Goal: Task Accomplishment & Management: Complete application form

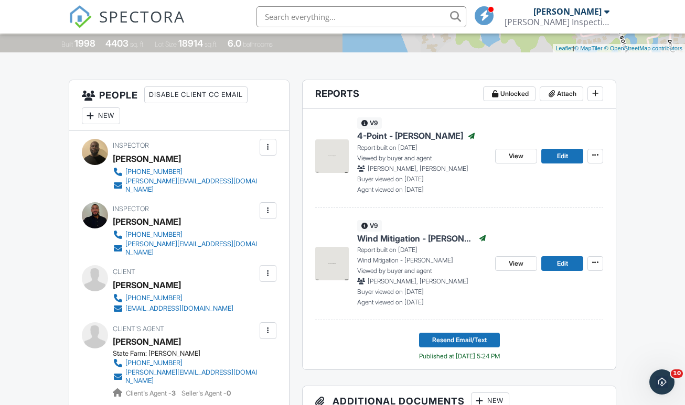
scroll to position [203, 0]
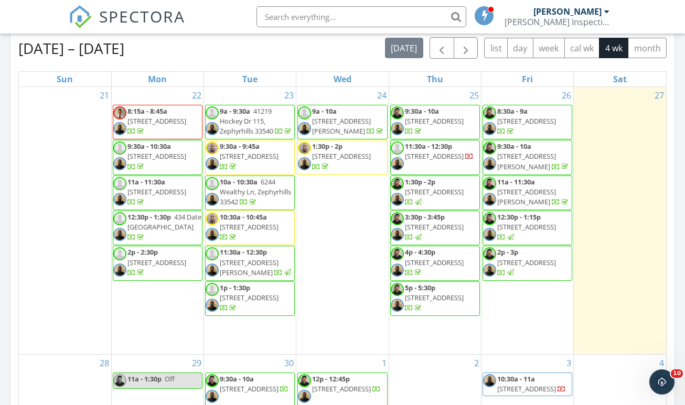
scroll to position [442, 0]
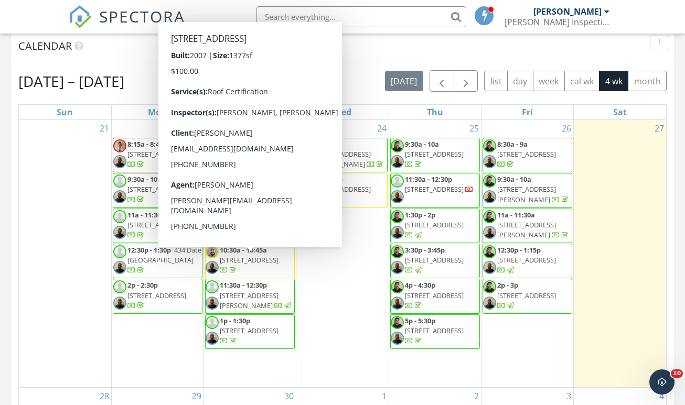
click at [8, 172] on div "Today Chris Russell No results found New Inspection New Quote Map + − Leaflet |…" at bounding box center [342, 182] width 685 height 955
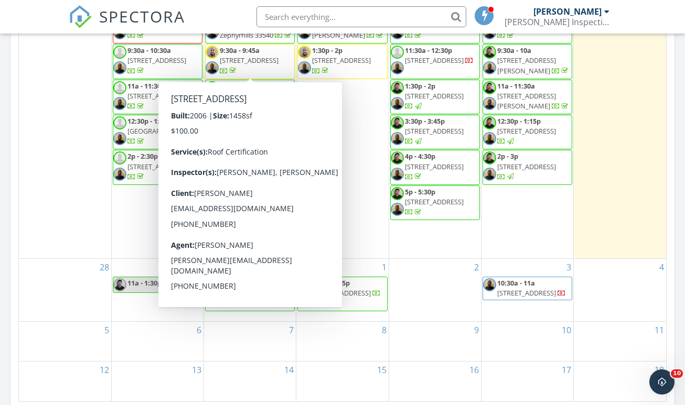
scroll to position [590, 0]
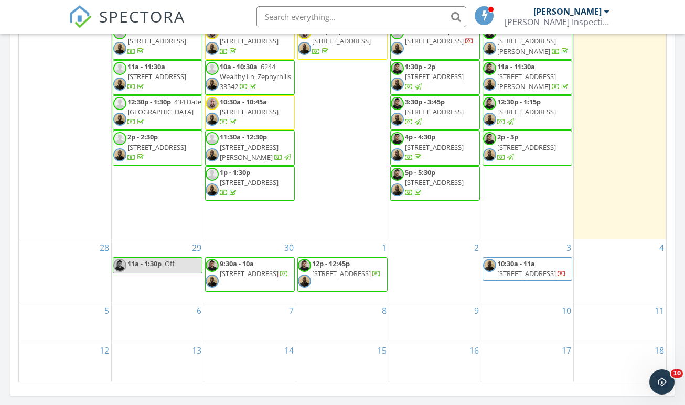
click at [360, 240] on div "1 12p - 12:45p 312 W Idlewild Ave, Tampa 33604" at bounding box center [342, 271] width 92 height 62
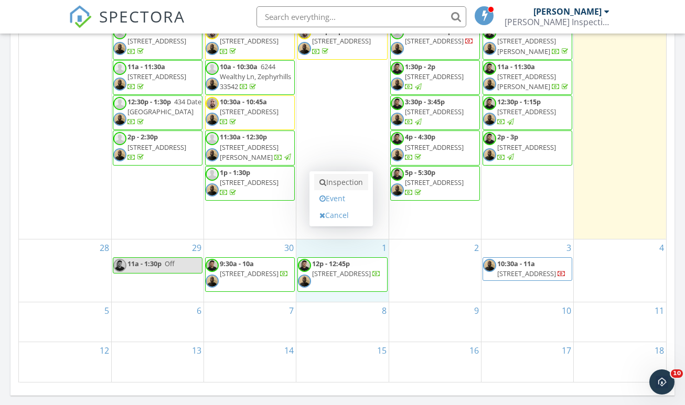
click at [352, 174] on link "Inspection" at bounding box center [341, 182] width 54 height 17
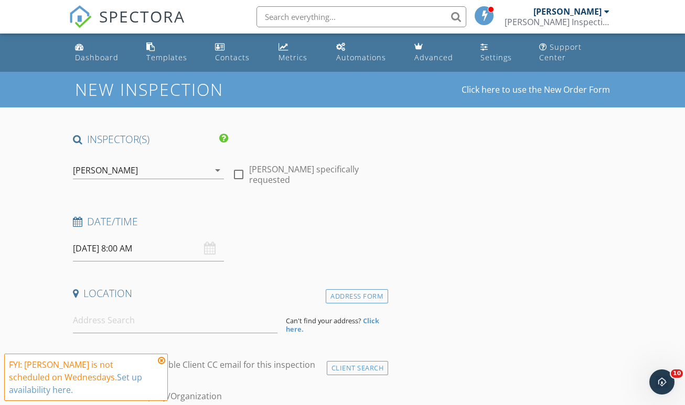
click at [178, 162] on div "[PERSON_NAME]" at bounding box center [141, 170] width 137 height 17
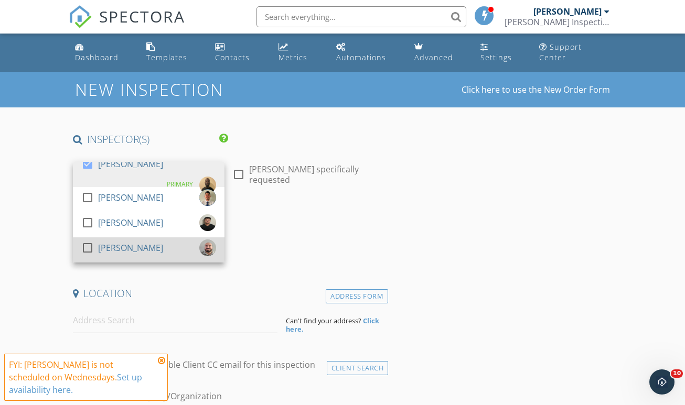
drag, startPoint x: 131, startPoint y: 210, endPoint x: 103, endPoint y: 236, distance: 37.5
click at [103, 236] on div "check_box Chris Russell PRIMARY check_box_outline_blank Jose Lugo check_box_out…" at bounding box center [149, 212] width 152 height 101
click at [103, 240] on div "[PERSON_NAME]" at bounding box center [130, 248] width 65 height 17
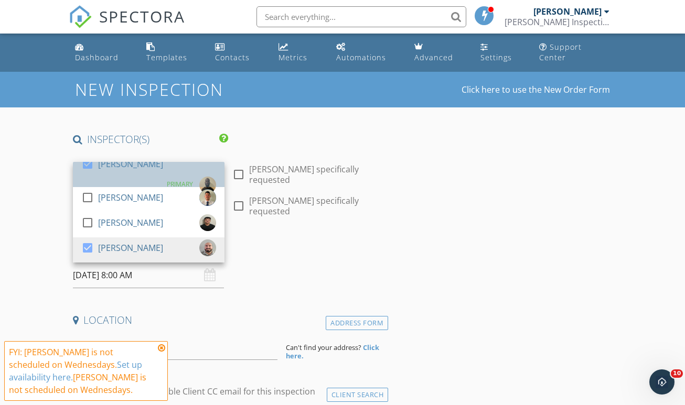
click at [101, 174] on div "check_box Chris Russell" at bounding box center [122, 166] width 82 height 21
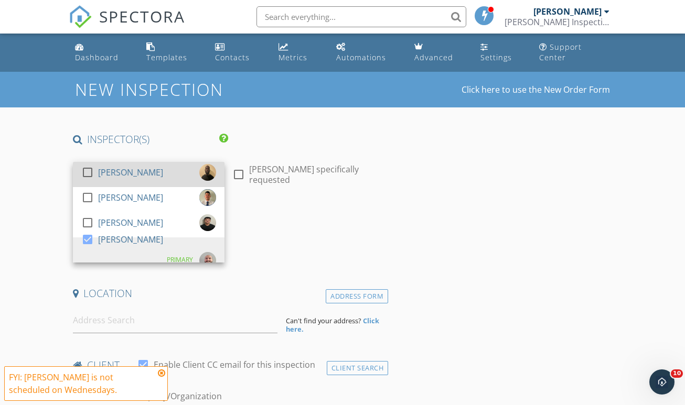
click at [101, 174] on div "check_box_outline_blank Chris Russell" at bounding box center [122, 174] width 82 height 21
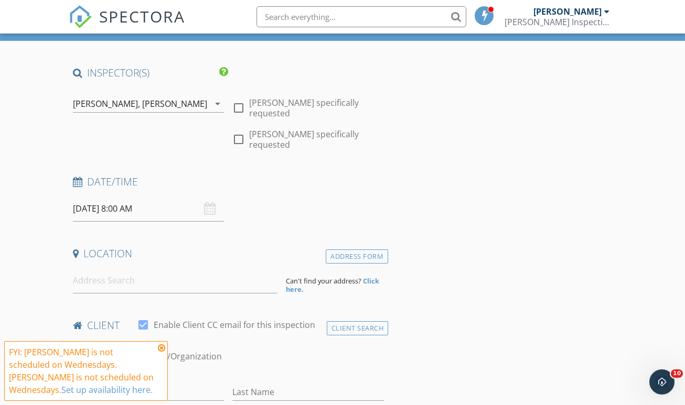
scroll to position [85, 0]
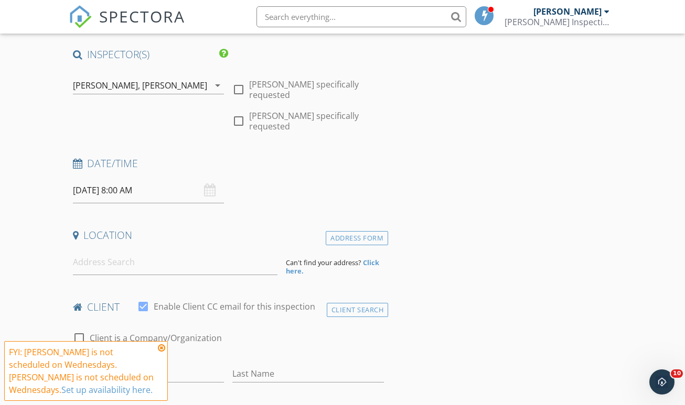
click at [109, 179] on input "10/01/2025 8:00 AM" at bounding box center [149, 191] width 152 height 26
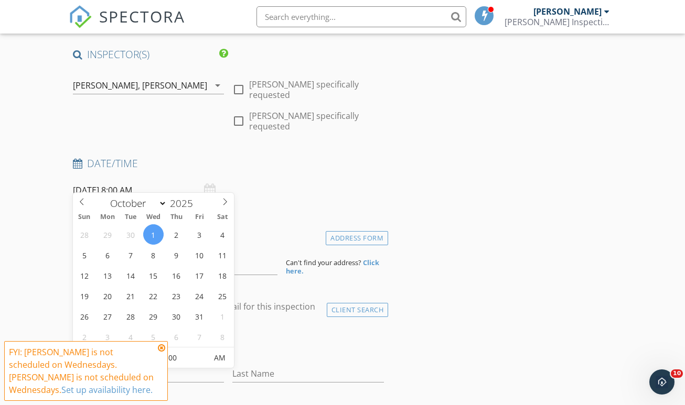
scroll to position [218, 0]
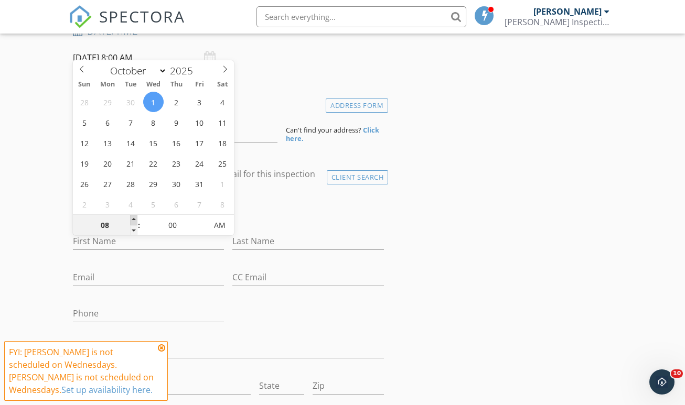
type input "10/01/2025 9:00 AM"
type input "09"
click at [135, 219] on span at bounding box center [133, 220] width 7 height 10
type input "[DATE] 10:00 AM"
type input "10"
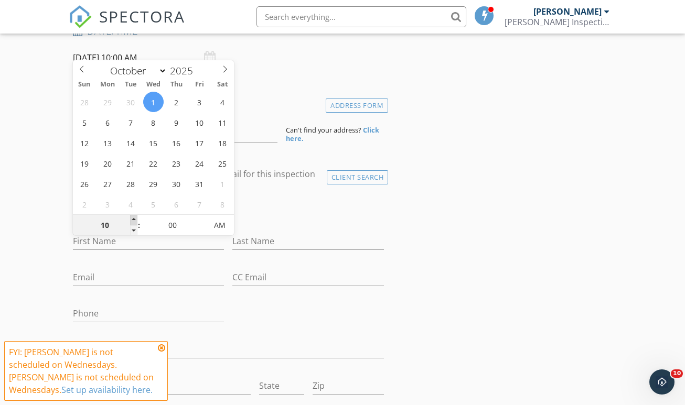
click at [135, 219] on span at bounding box center [133, 220] width 7 height 10
type input "[DATE] 11:00 AM"
type input "11"
click at [135, 219] on span at bounding box center [133, 220] width 7 height 10
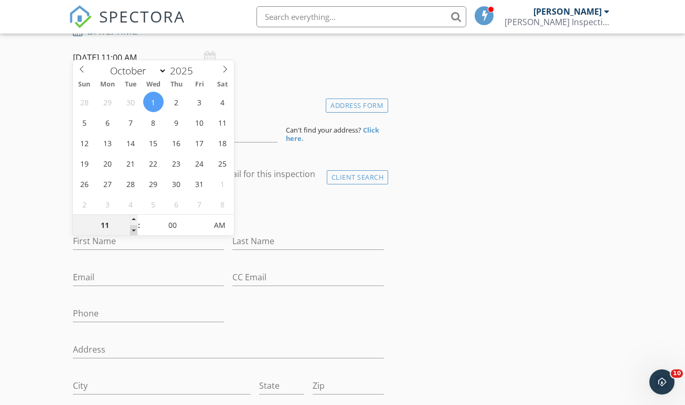
type input "10/01/2025 10:00 AM"
type input "10"
click at [133, 227] on span at bounding box center [133, 231] width 7 height 10
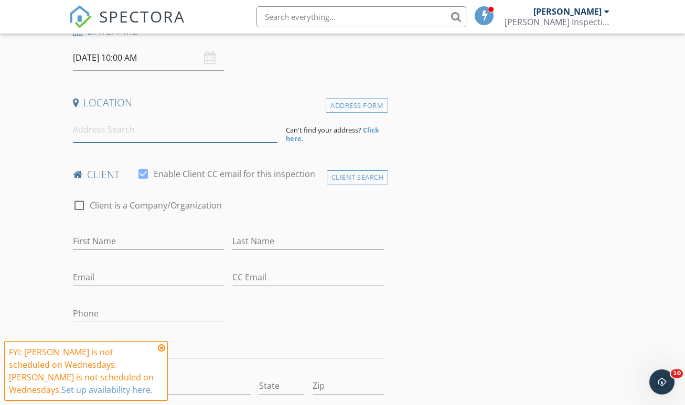
click at [119, 122] on input at bounding box center [175, 130] width 205 height 26
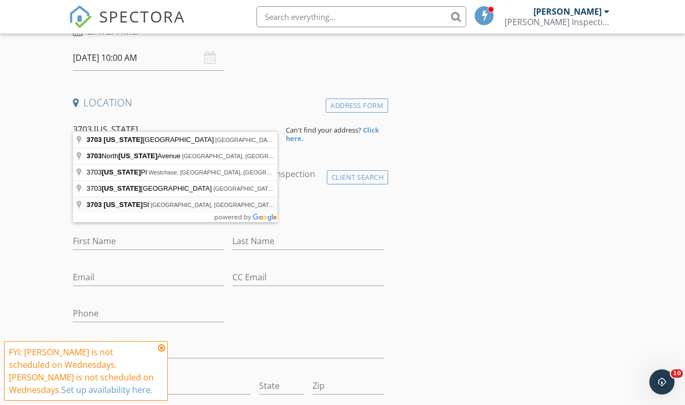
type input "3703 Colorado St, Sarasota, FL, USA"
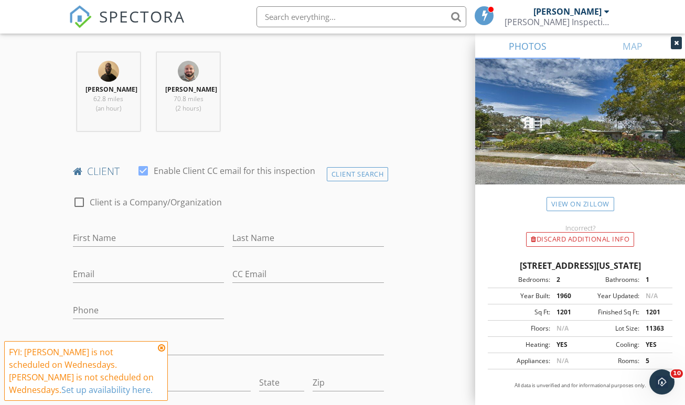
scroll to position [441, 0]
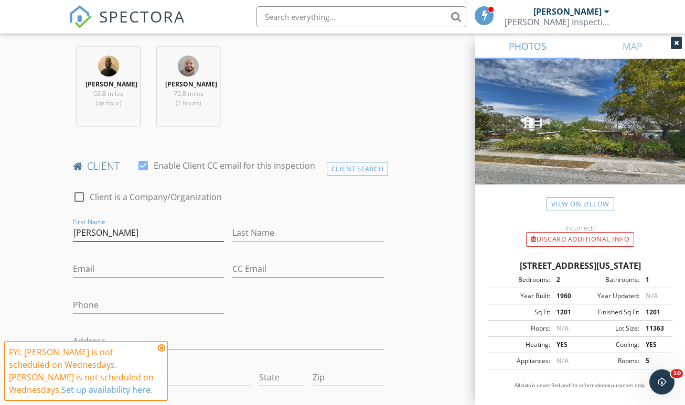
type input "[PERSON_NAME]"
type input "Powers"
click at [134, 278] on div "Email" at bounding box center [149, 275] width 152 height 28
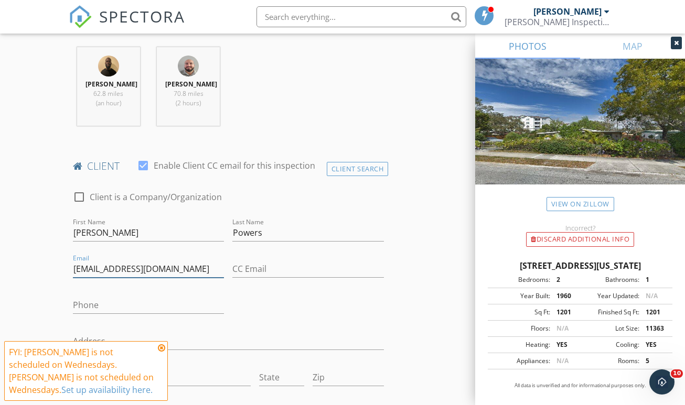
type input "[EMAIL_ADDRESS][DOMAIN_NAME]"
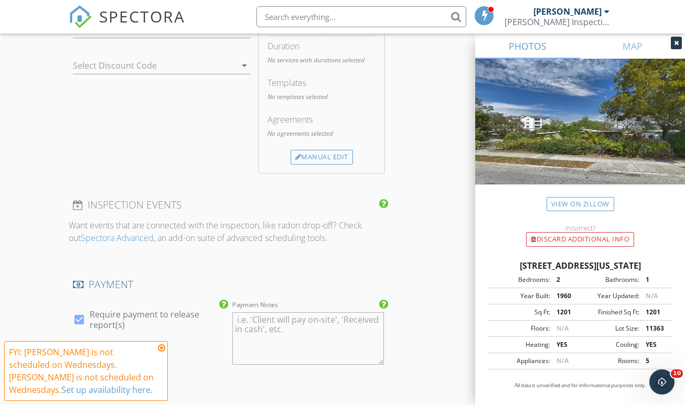
scroll to position [922, 0]
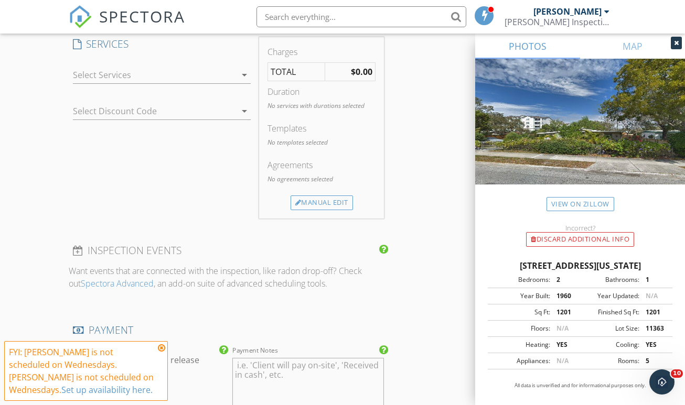
type input "[PHONE_NUMBER]"
click at [163, 74] on div at bounding box center [155, 75] width 164 height 17
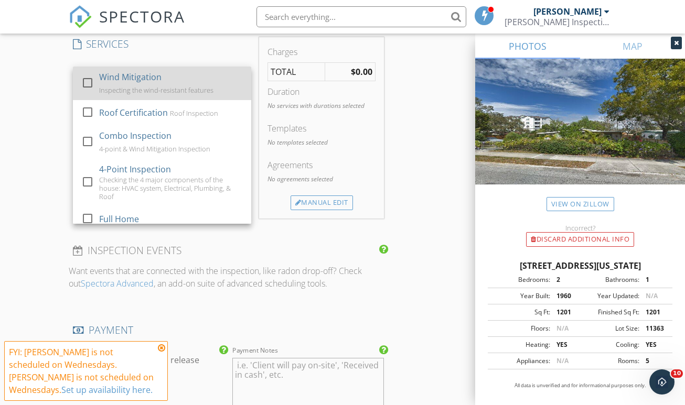
click at [153, 81] on div "Wind Mitigation Inspecting the wind-resistant features" at bounding box center [171, 84] width 144 height 34
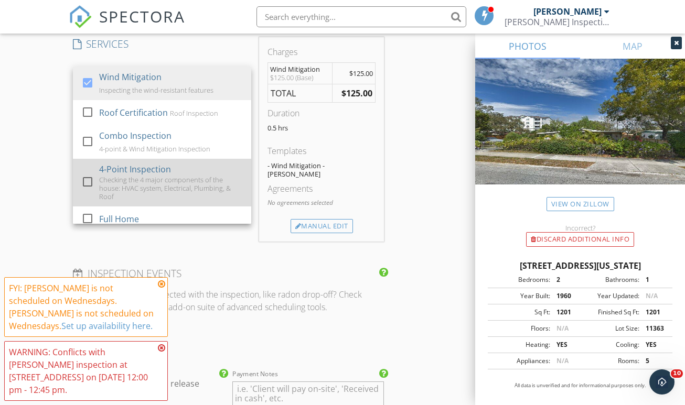
click at [126, 176] on div "Checking the 4 major components of the house: HVAC system, Electrical, Plumbing…" at bounding box center [171, 188] width 144 height 25
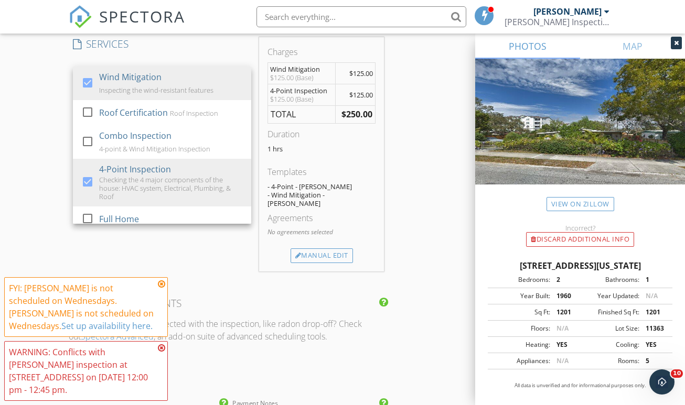
click at [47, 148] on div "New Inspection Click here to use the New Order Form INSPECTOR(S) check_box Chri…" at bounding box center [342, 106] width 685 height 1912
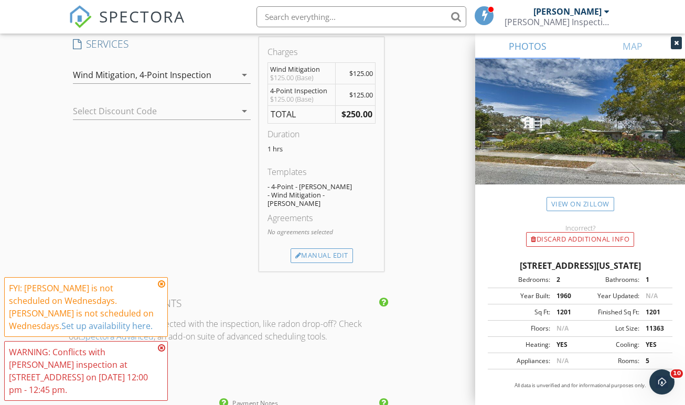
click at [118, 103] on div at bounding box center [147, 111] width 149 height 17
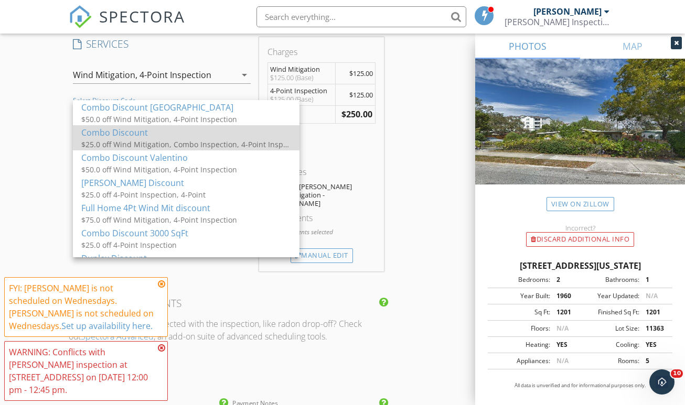
click at [124, 146] on div "$25.0 off Wind Mitigation, Combo Inspection, 4-Point Inspection, Combo" at bounding box center [186, 144] width 210 height 11
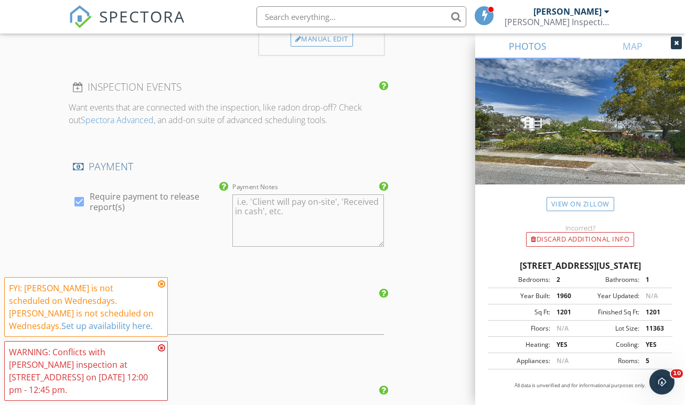
scroll to position [1283, 0]
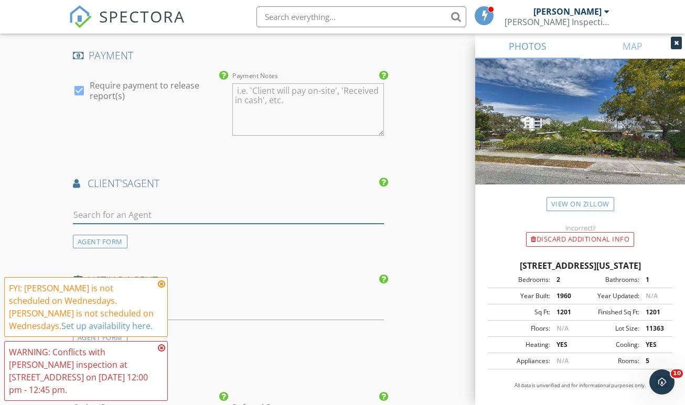
click at [150, 207] on input "text" at bounding box center [228, 215] width 311 height 17
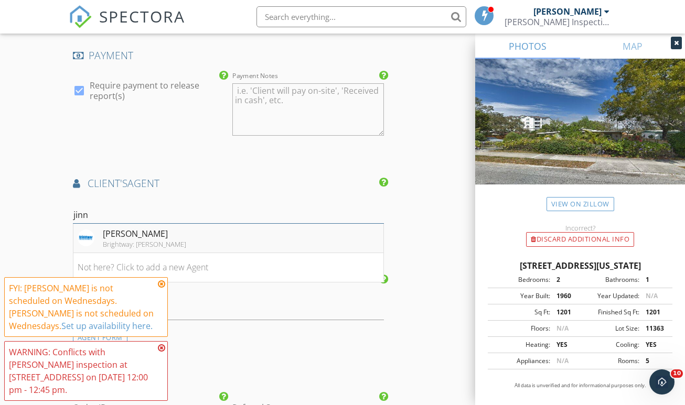
type input "jinn"
click at [168, 228] on div "[PERSON_NAME]" at bounding box center [144, 234] width 83 height 13
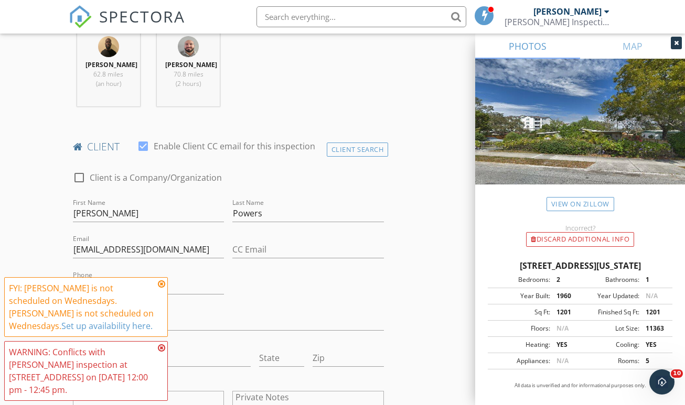
scroll to position [458, 0]
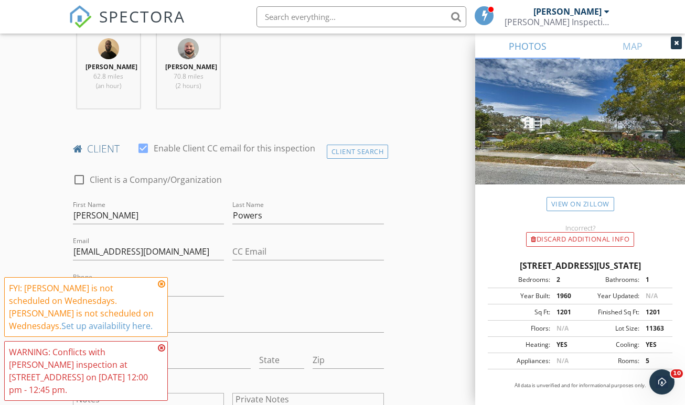
click at [163, 285] on icon at bounding box center [161, 284] width 7 height 8
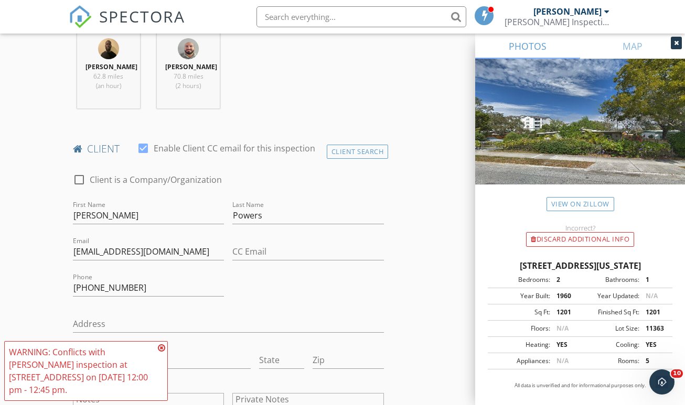
click at [162, 349] on icon at bounding box center [161, 348] width 7 height 8
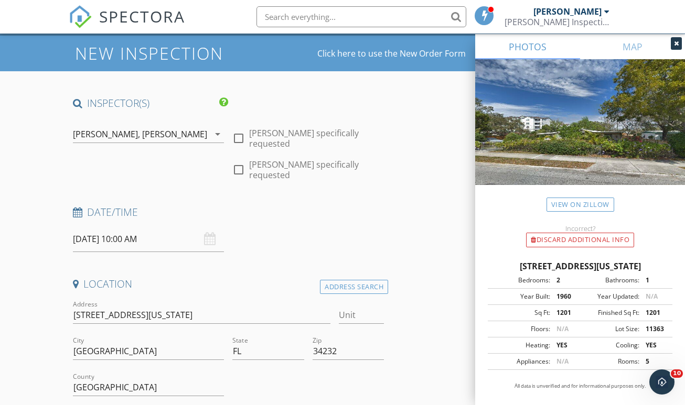
scroll to position [44, 0]
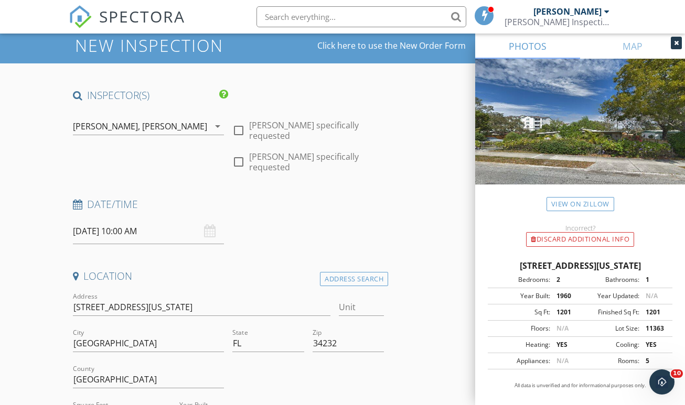
click at [148, 122] on div "[PERSON_NAME]" at bounding box center [174, 126] width 65 height 9
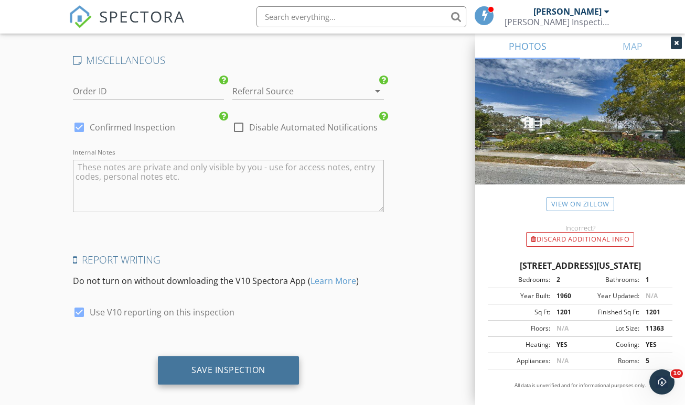
scroll to position [1910, 0]
click at [262, 366] on div "Save Inspection" at bounding box center [228, 371] width 74 height 10
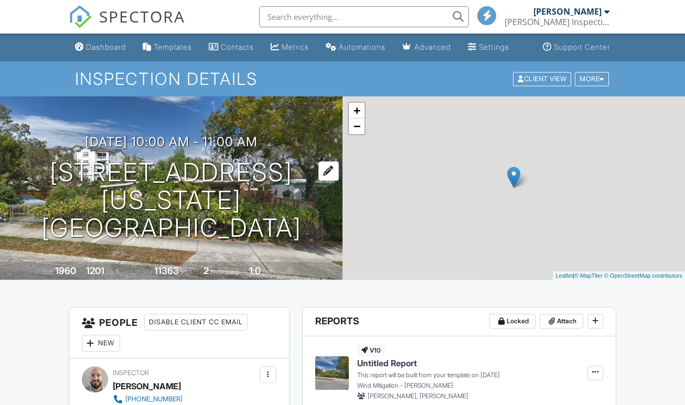
click at [119, 194] on h1 "3703 Colorado St Sarasota, FL 34232" at bounding box center [171, 200] width 309 height 83
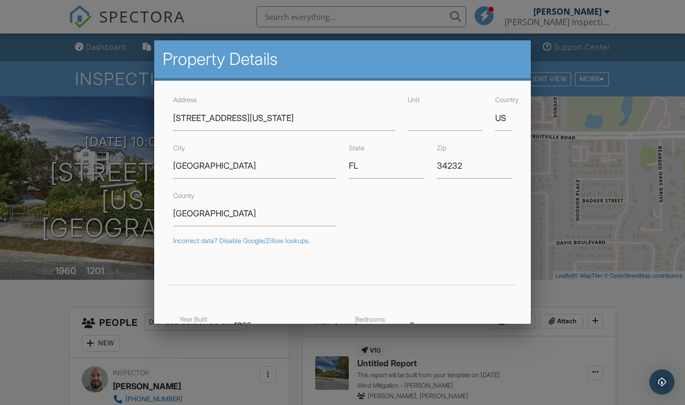
click at [56, 305] on div at bounding box center [342, 201] width 685 height 507
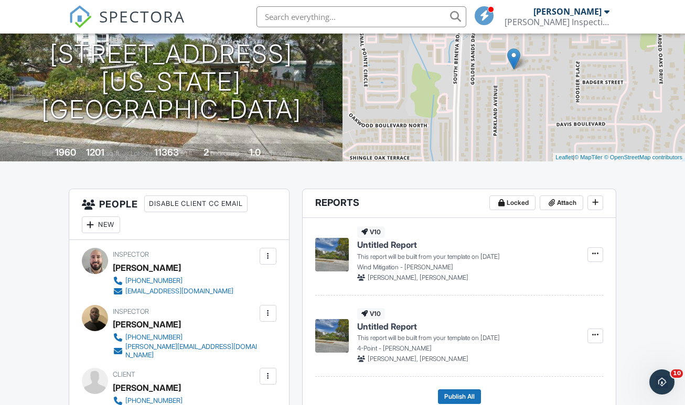
scroll to position [133, 0]
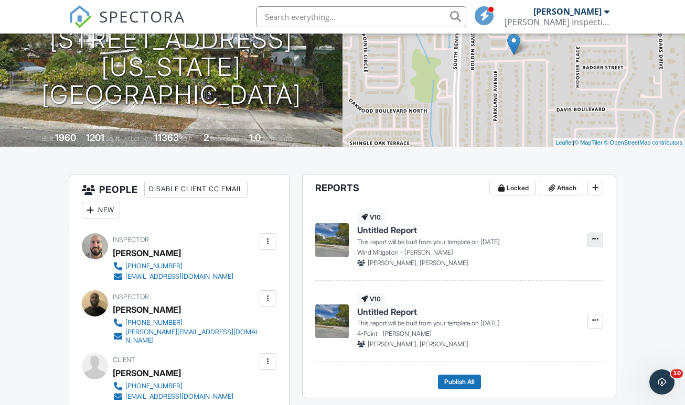
click at [592, 243] on button at bounding box center [595, 240] width 16 height 15
click at [564, 278] on label "Build Now" at bounding box center [543, 278] width 108 height 25
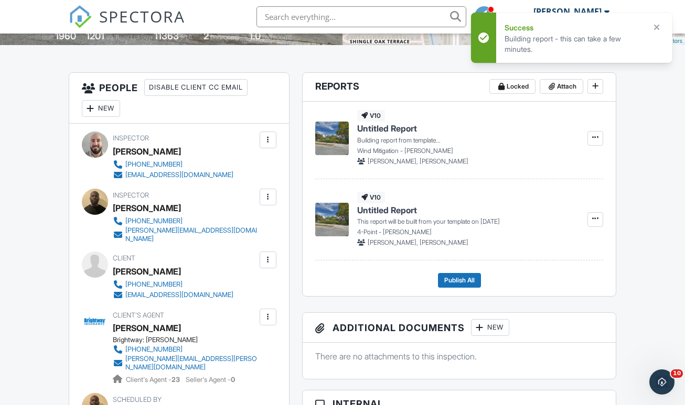
scroll to position [246, 0]
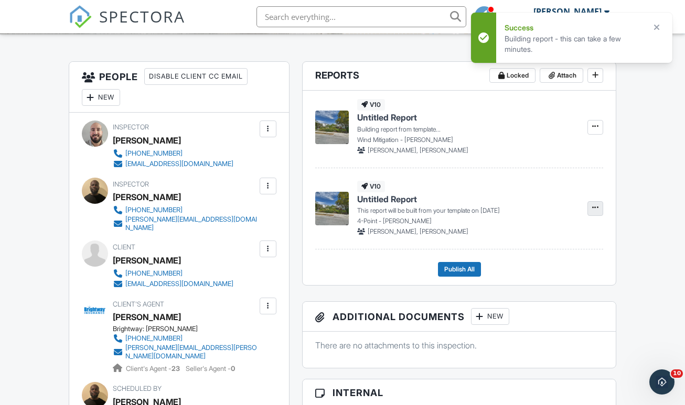
click at [601, 213] on span at bounding box center [595, 207] width 10 height 10
click at [577, 247] on label "Build Now" at bounding box center [543, 246] width 108 height 25
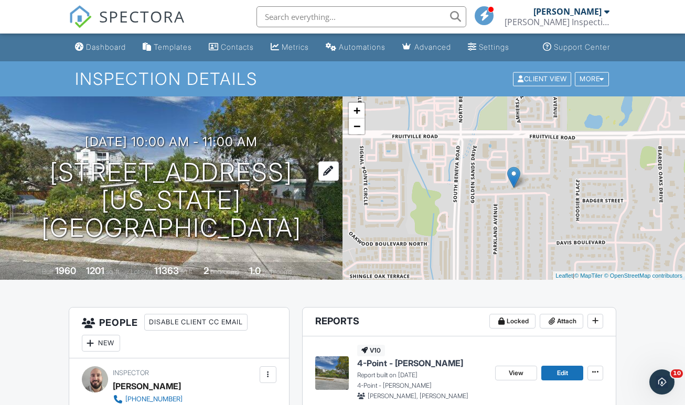
scroll to position [0, 0]
click at [230, 190] on h1 "3703 Colorado St Sarasota, FL 34232" at bounding box center [171, 200] width 309 height 83
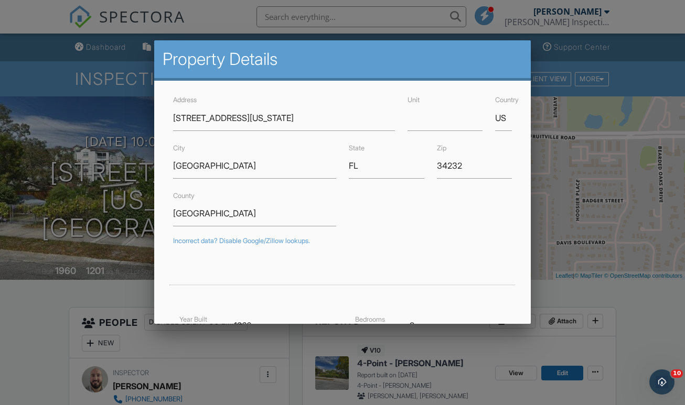
click at [62, 32] on div at bounding box center [342, 201] width 685 height 507
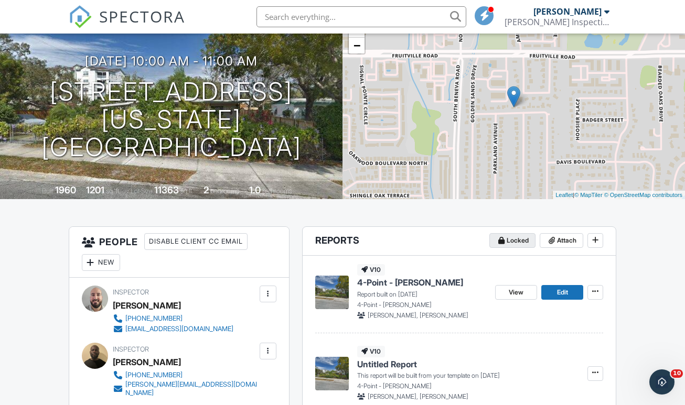
scroll to position [99, 0]
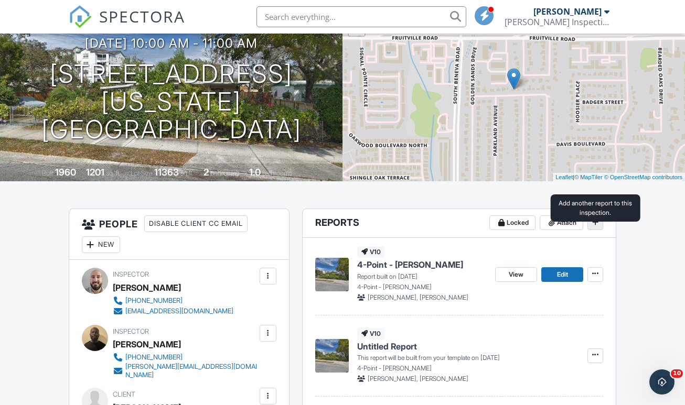
click at [596, 226] on icon at bounding box center [595, 222] width 6 height 7
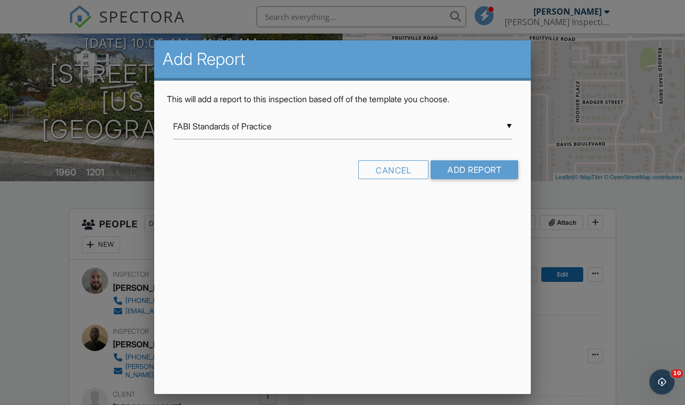
click at [367, 138] on div "▼ FABI Standards of Practice FABI Standards of Practice Full Home Swimming Pool…" at bounding box center [342, 127] width 339 height 26
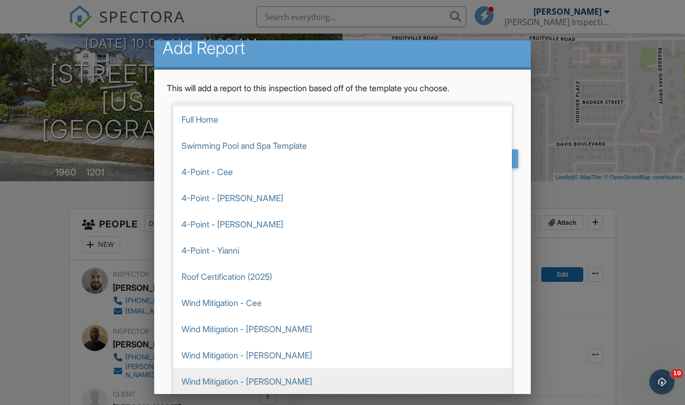
scroll to position [11, 0]
click at [261, 373] on span "Wind Mitigation - [PERSON_NAME]" at bounding box center [342, 382] width 339 height 26
type input "Wind Mitigation - [PERSON_NAME]"
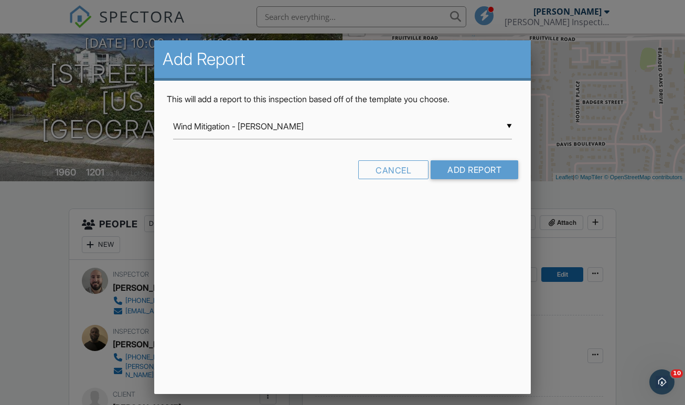
scroll to position [0, 0]
click at [484, 179] on input "Add Report" at bounding box center [475, 170] width 88 height 19
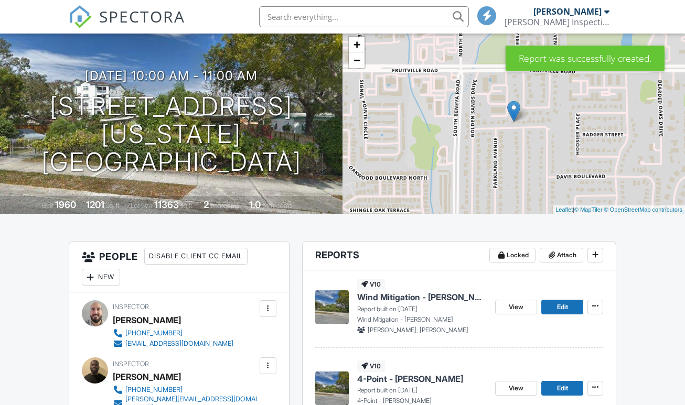
scroll to position [70, 0]
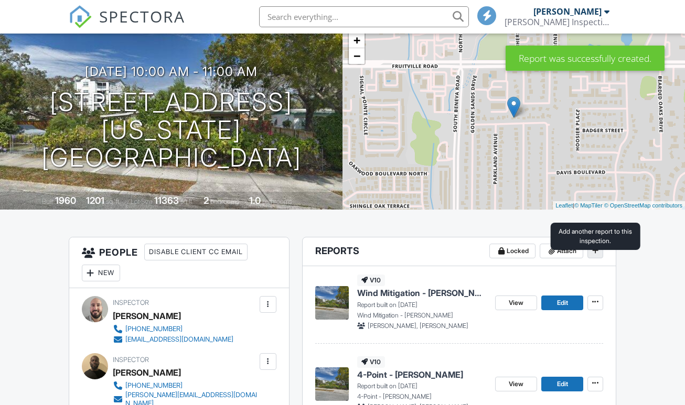
click at [600, 256] on span at bounding box center [595, 250] width 10 height 10
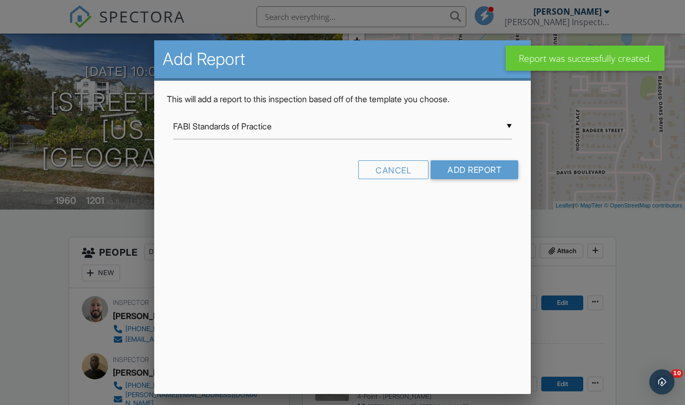
drag, startPoint x: 252, startPoint y: 120, endPoint x: 252, endPoint y: 133, distance: 13.6
click at [252, 120] on div "▼ FABI Standards of Practice FABI Standards of Practice Full Home Swimming Pool…" at bounding box center [342, 127] width 339 height 26
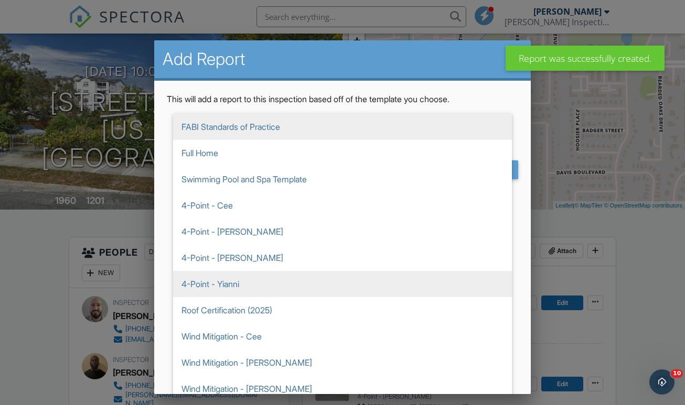
click at [237, 283] on span "4-Point - Yianni" at bounding box center [342, 284] width 339 height 26
type input "4-Point - Yianni"
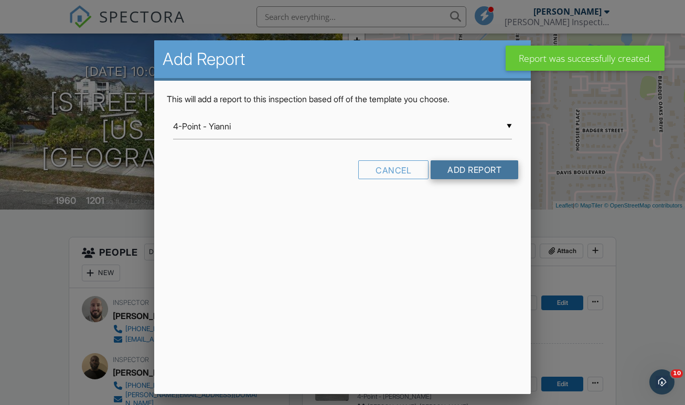
click at [483, 176] on input "Add Report" at bounding box center [475, 170] width 88 height 19
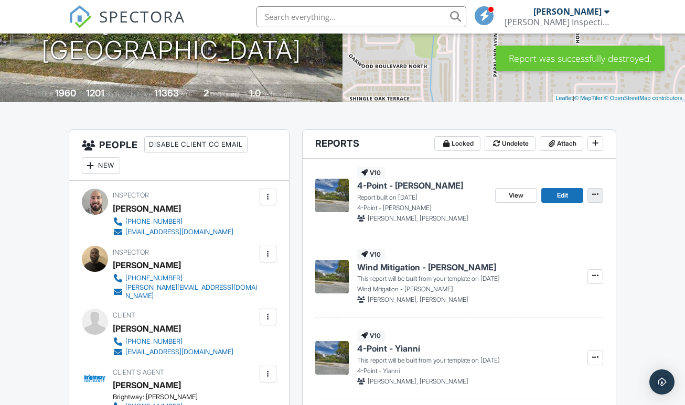
click at [595, 198] on icon at bounding box center [595, 194] width 6 height 7
click at [527, 285] on span "Delete Report" at bounding box center [533, 282] width 46 height 11
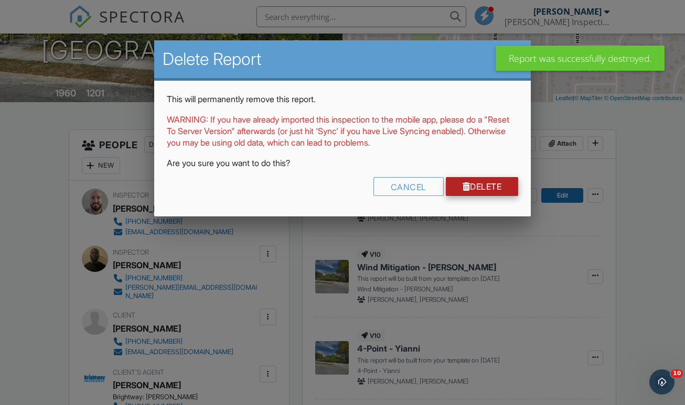
click at [469, 184] on link "Delete" at bounding box center [482, 186] width 73 height 19
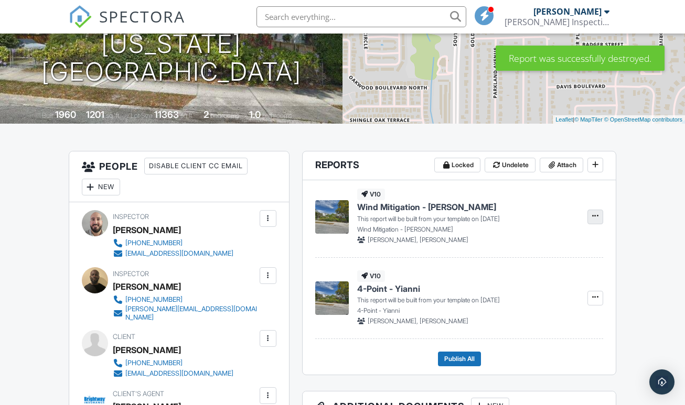
click at [593, 221] on span at bounding box center [595, 216] width 10 height 10
click at [538, 260] on span "Build Now" at bounding box center [526, 255] width 33 height 11
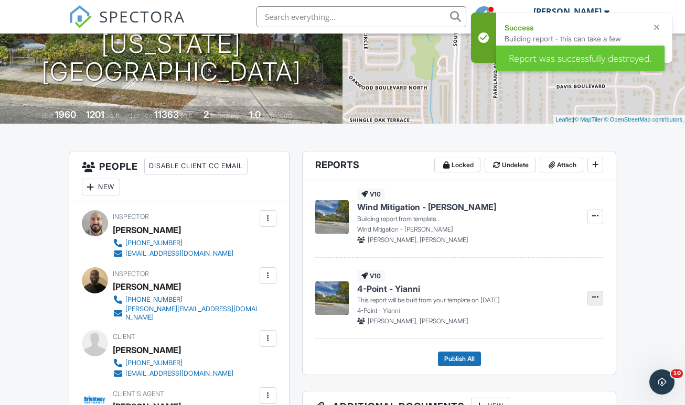
click at [599, 303] on span at bounding box center [595, 297] width 10 height 10
click at [571, 328] on label "Build Now" at bounding box center [543, 336] width 108 height 25
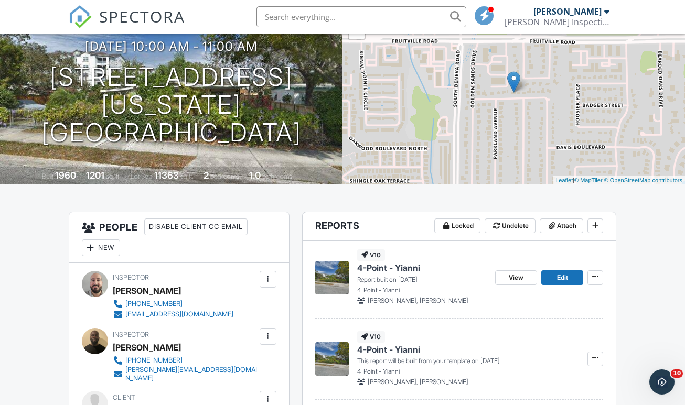
scroll to position [94, 0]
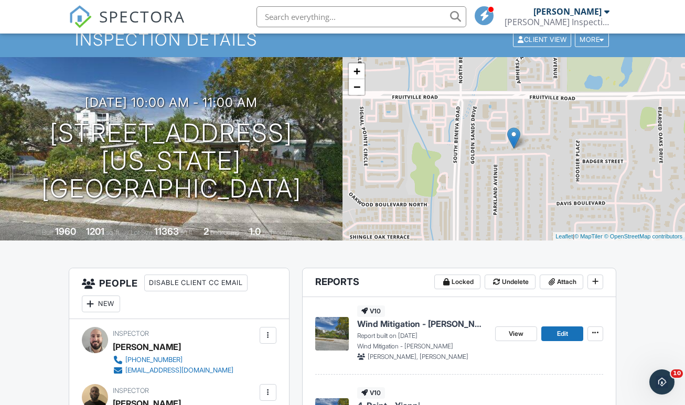
scroll to position [41, 0]
